Goal: Task Accomplishment & Management: Use online tool/utility

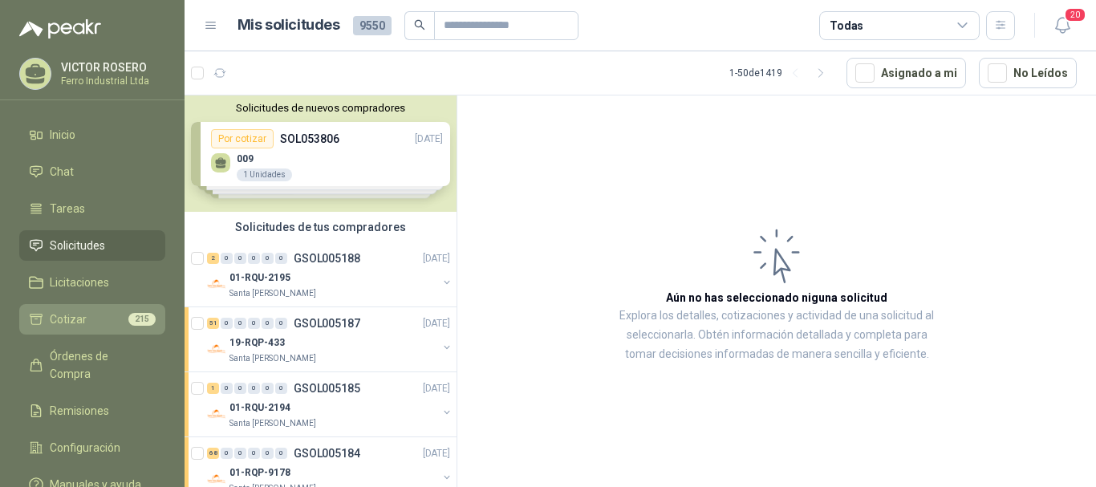
click at [106, 311] on li "Cotizar 215" at bounding box center [92, 319] width 127 height 18
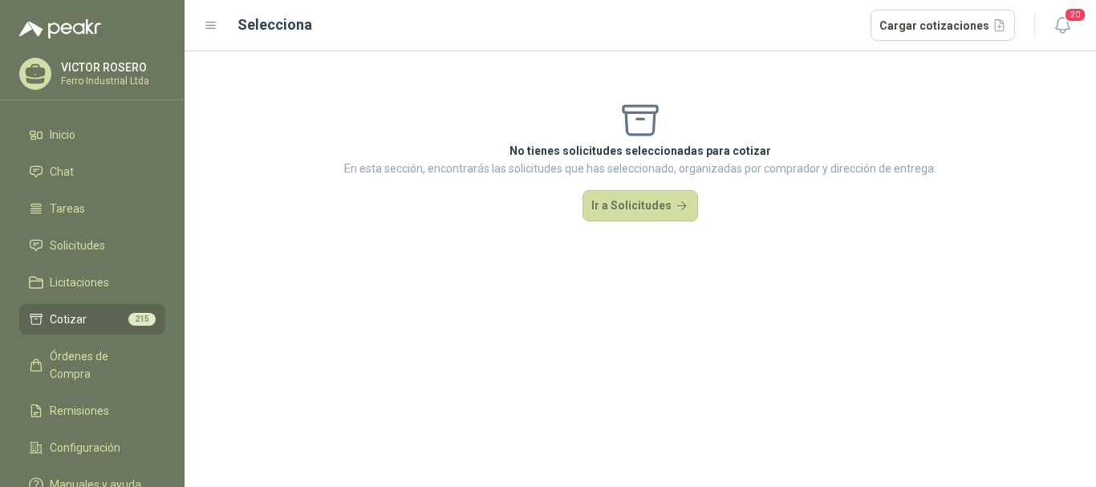
click at [59, 326] on span "Cotizar" at bounding box center [68, 319] width 37 height 18
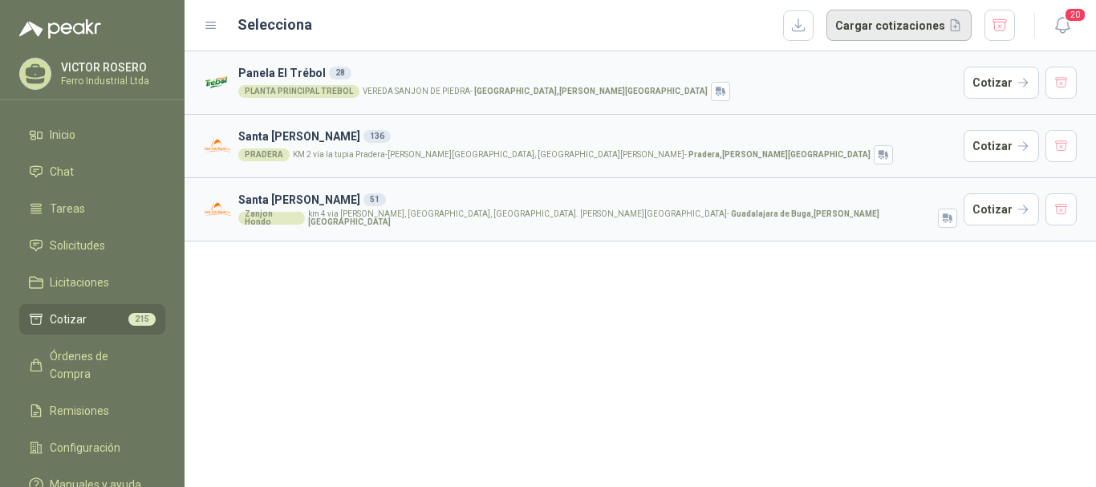
click at [917, 21] on button "Cargar cotizaciones" at bounding box center [898, 26] width 145 height 32
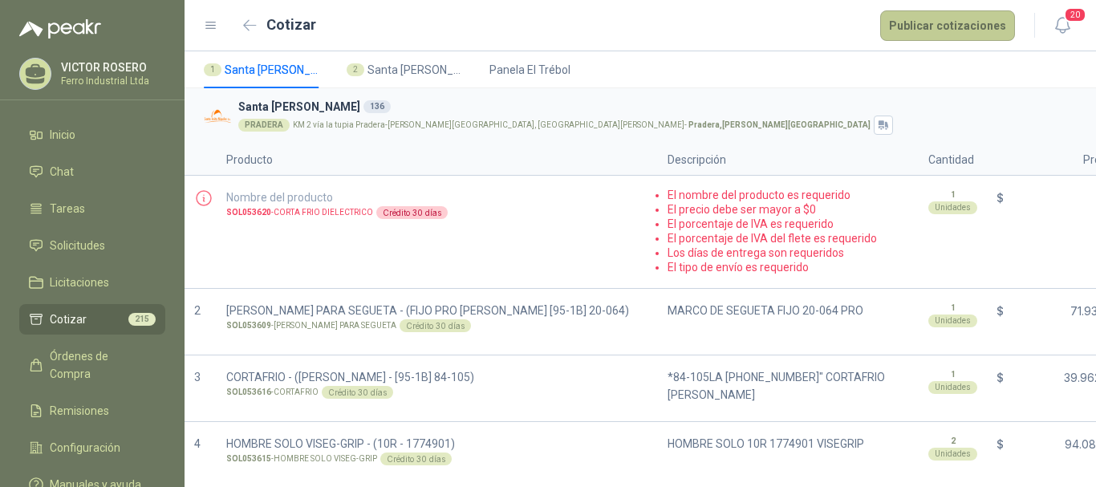
click at [962, 29] on button "Publicar cotizaciones" at bounding box center [947, 25] width 135 height 30
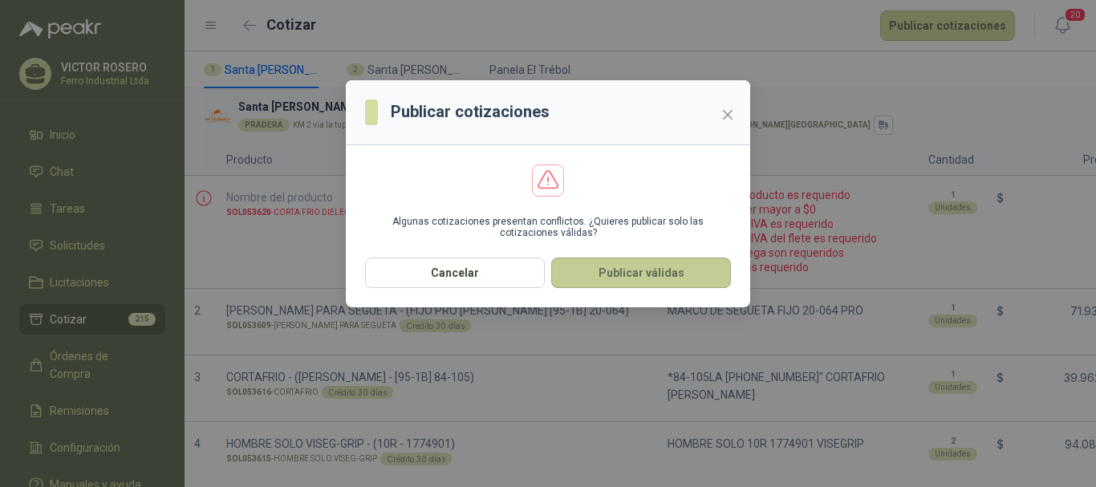
click at [622, 269] on button "Publicar válidas" at bounding box center [641, 272] width 180 height 30
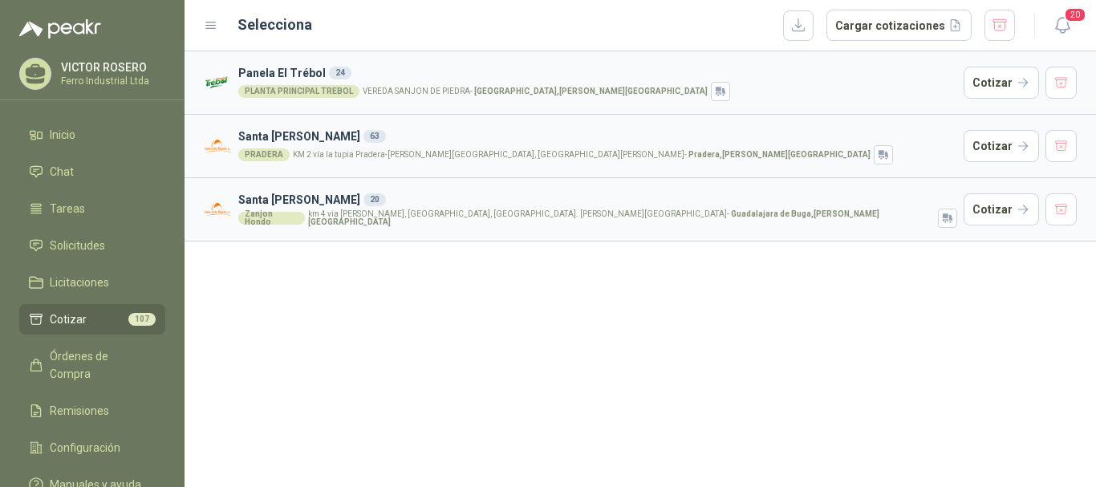
click at [651, 350] on div "Panela El Trébol 24 PLANTA PRINCIPAL TREBOL VEREDA SANJON DE [GEOGRAPHIC_DATA] …" at bounding box center [639, 268] width 911 height 435
click at [1055, 213] on button "button" at bounding box center [1061, 209] width 32 height 32
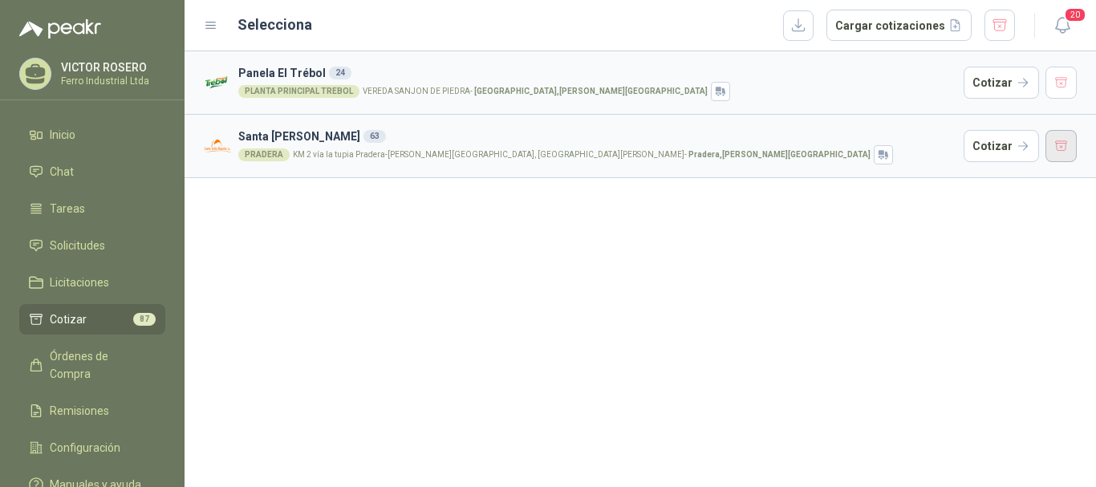
click at [1057, 150] on button "button" at bounding box center [1061, 146] width 32 height 32
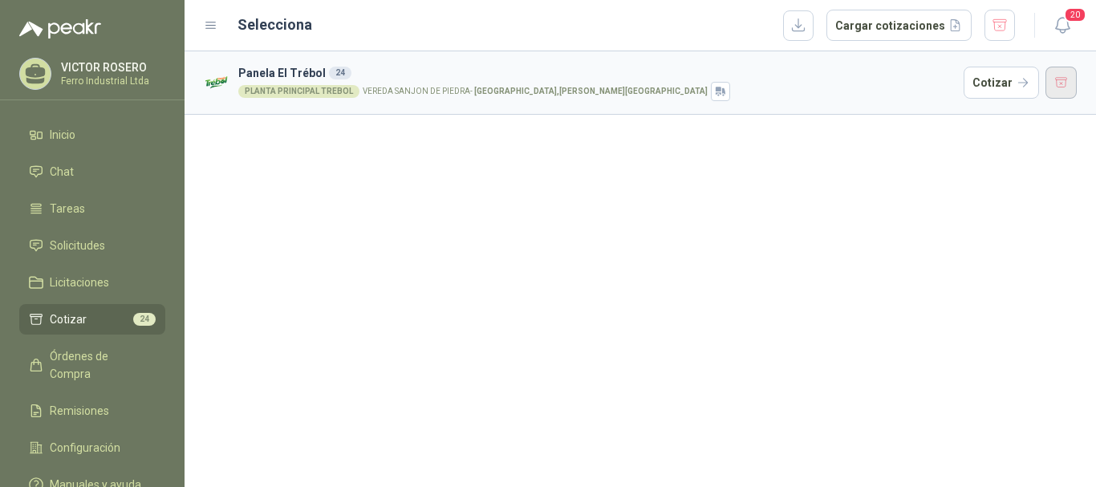
click at [1070, 88] on button "button" at bounding box center [1061, 83] width 32 height 32
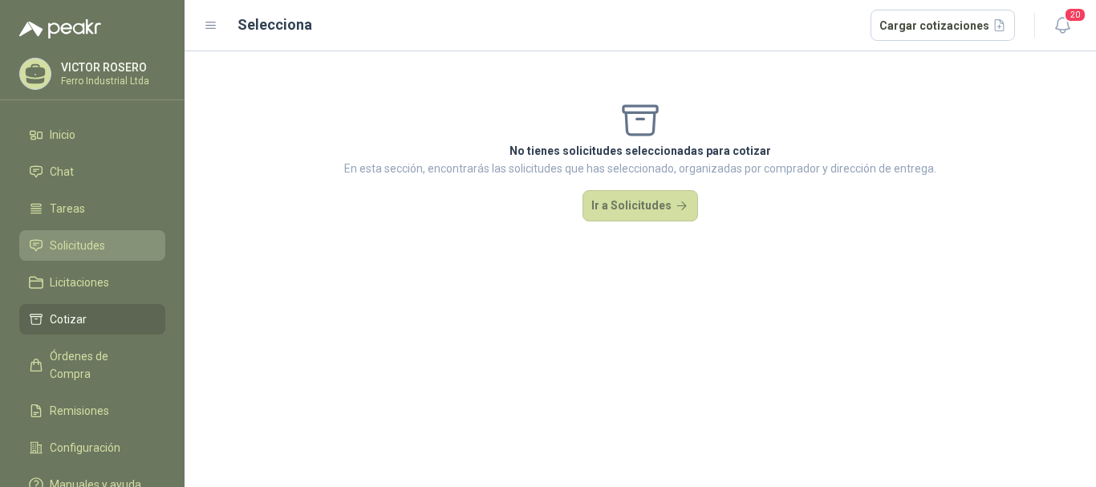
click at [95, 233] on link "Solicitudes" at bounding box center [92, 245] width 146 height 30
